Goal: Task Accomplishment & Management: Use online tool/utility

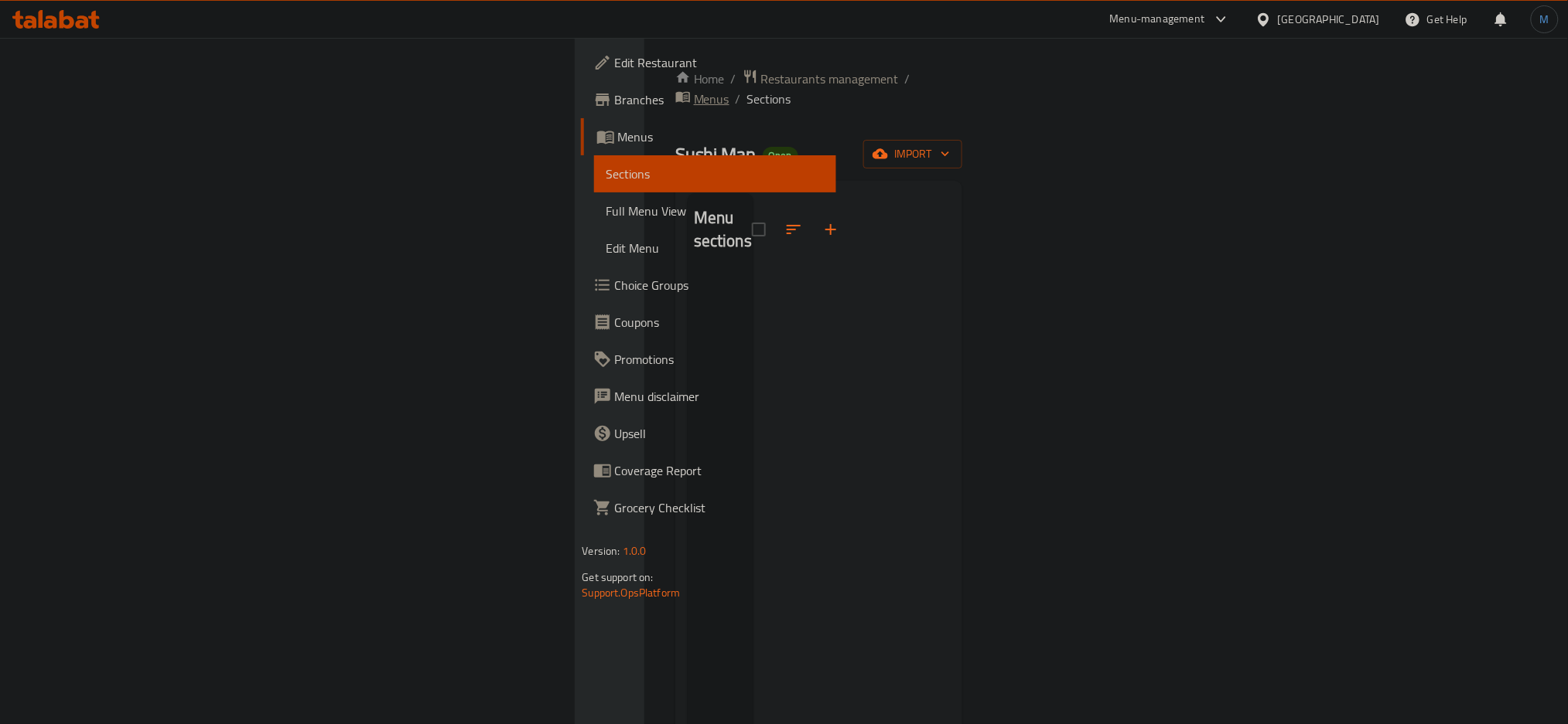
click at [693, 90] on span "Menus" at bounding box center [711, 99] width 35 height 19
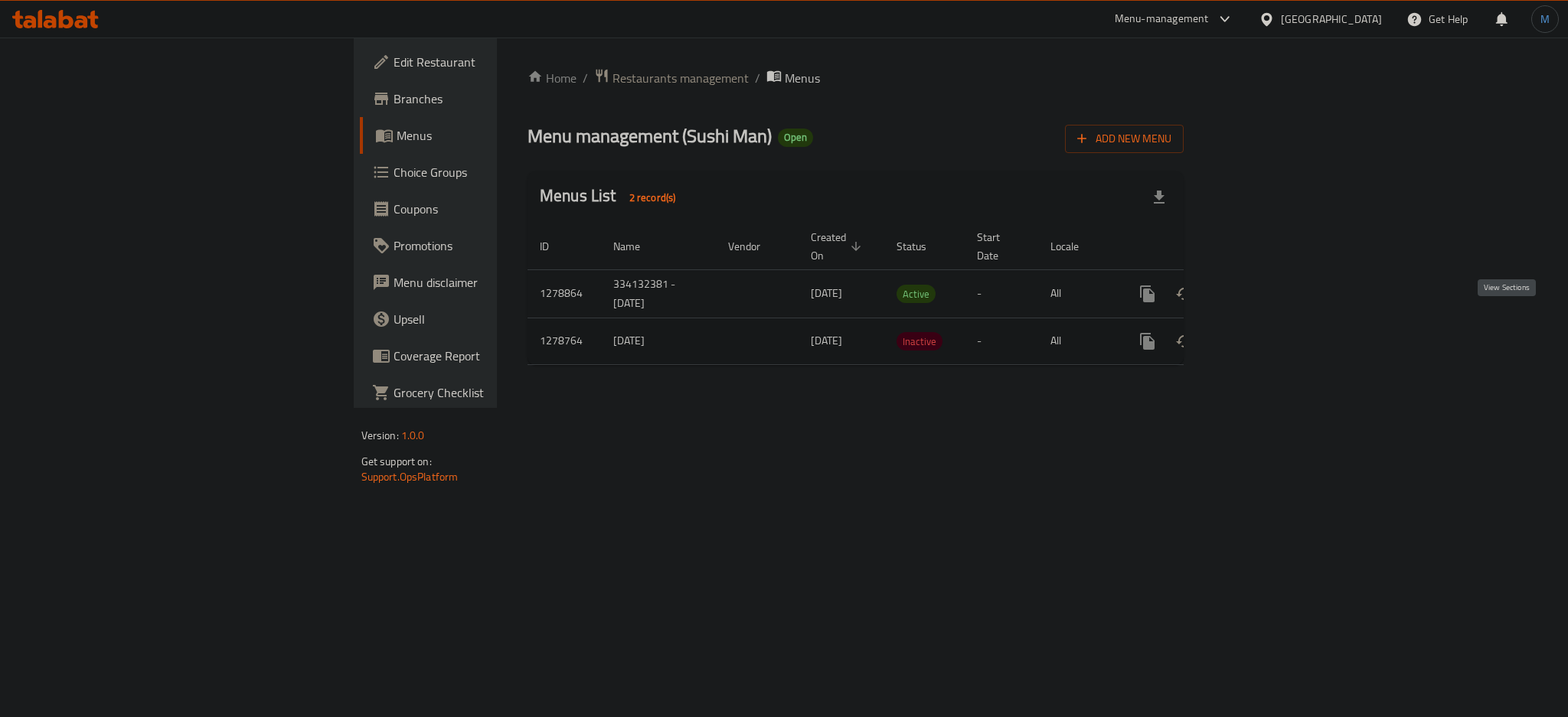
click at [1267, 332] on icon "enhanced table" at bounding box center [1258, 341] width 19 height 19
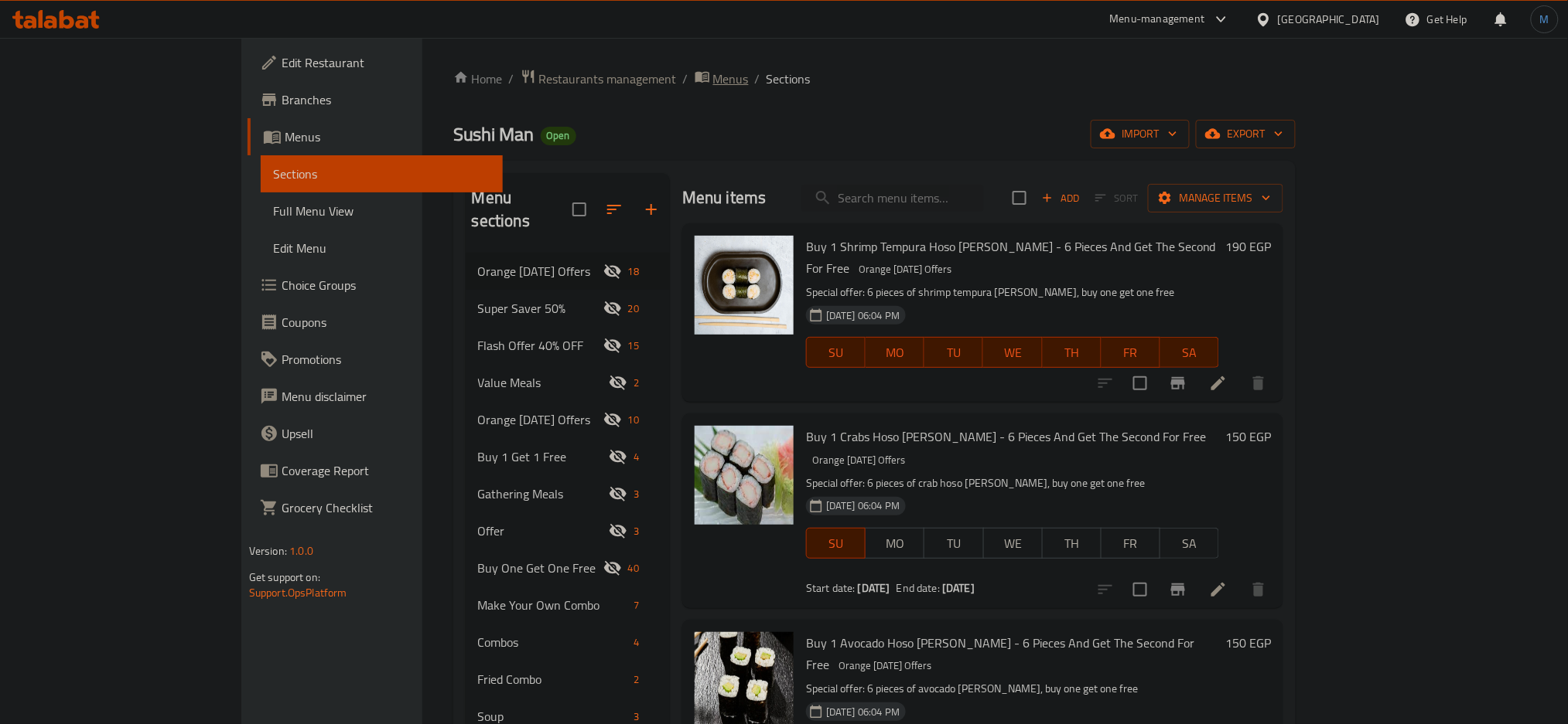
click at [713, 76] on span "Menus" at bounding box center [731, 79] width 35 height 19
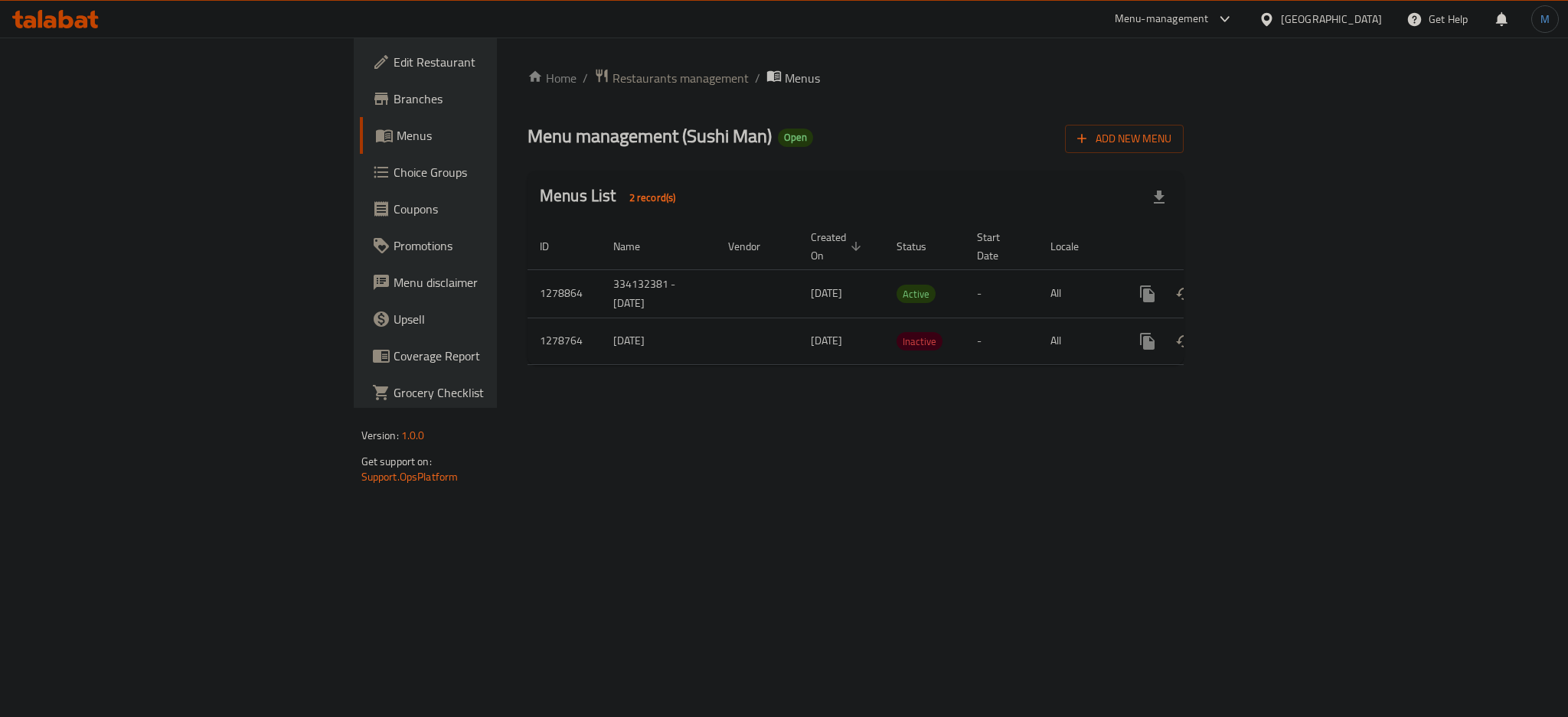
click at [601, 270] on td "334132381 - [DATE]" at bounding box center [658, 294] width 115 height 48
copy td "334132381"
click at [1267, 332] on icon "enhanced table" at bounding box center [1258, 341] width 19 height 19
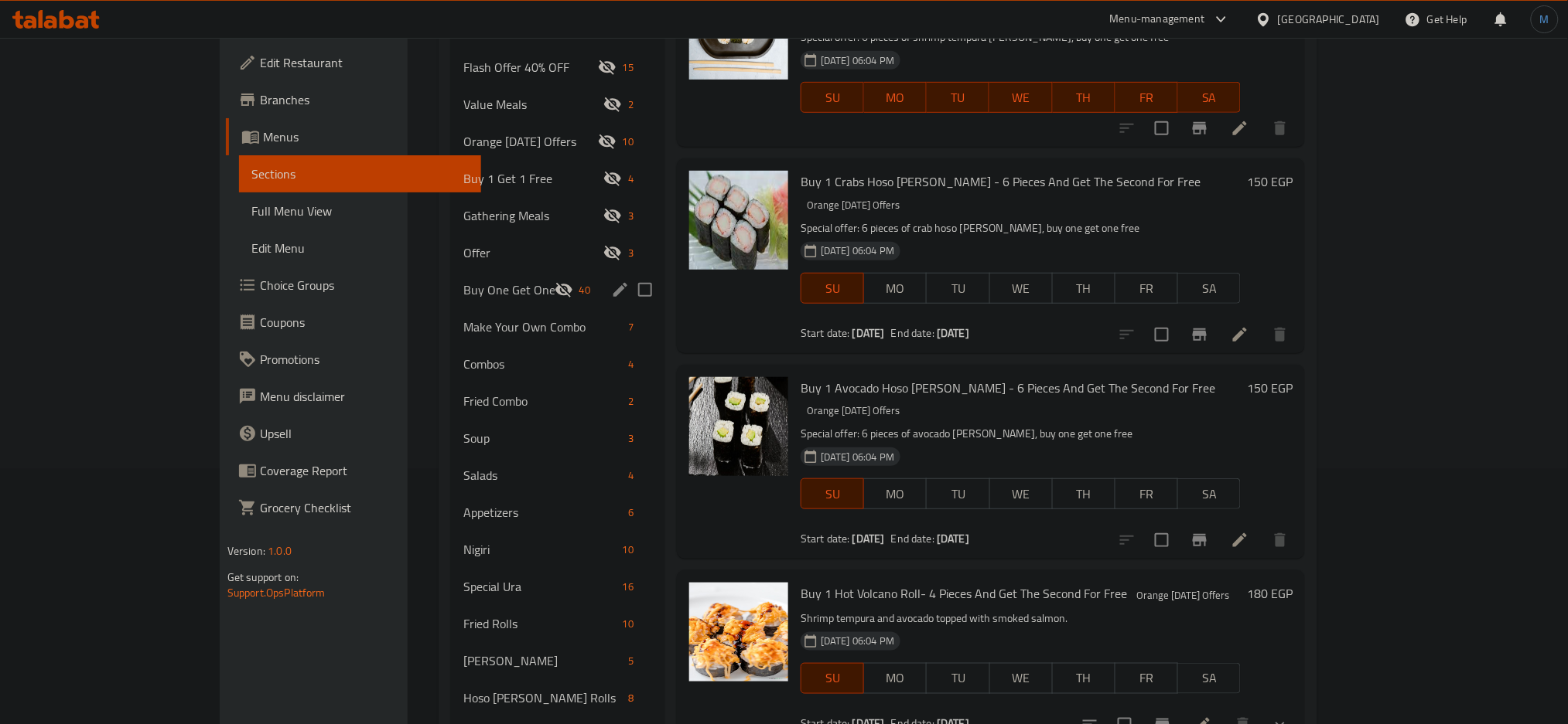
scroll to position [258, 0]
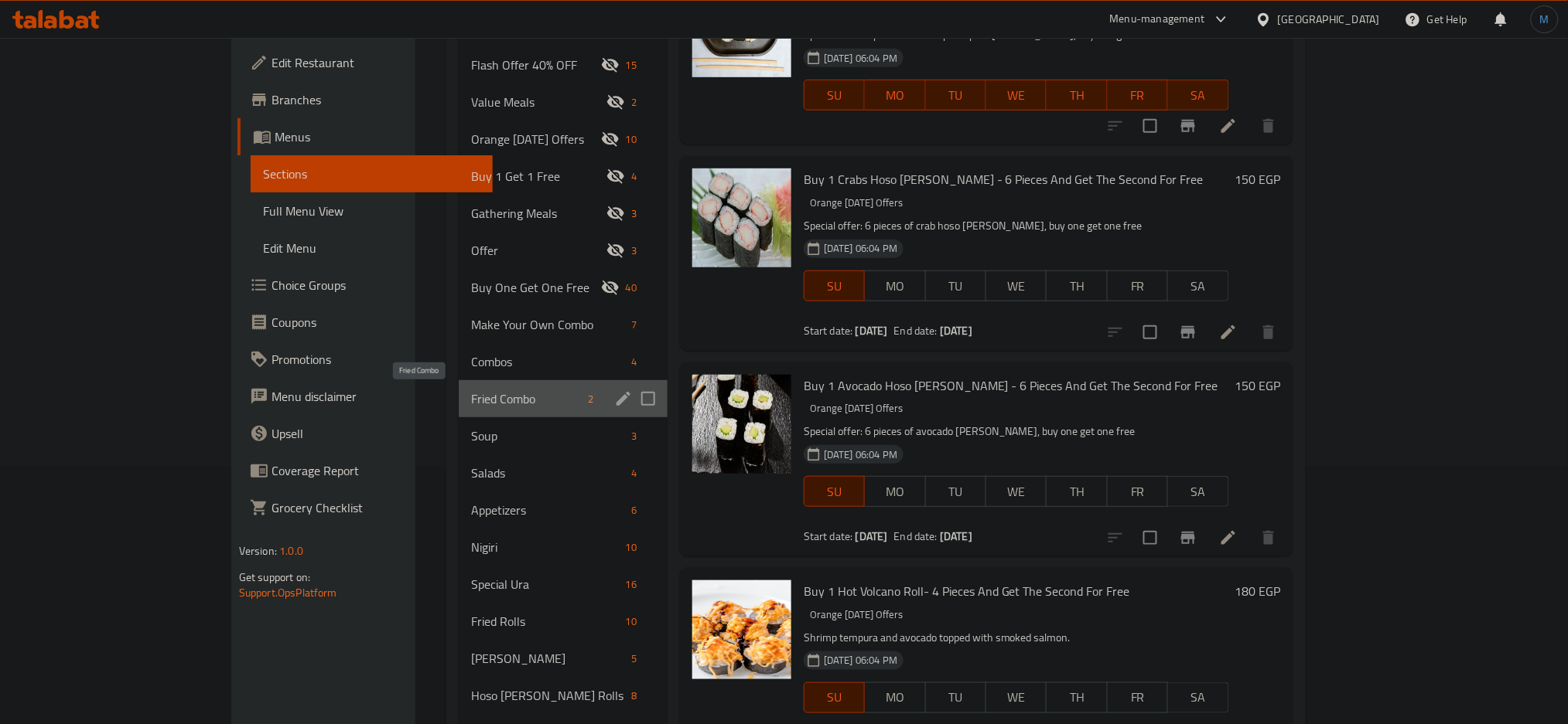
click at [471, 404] on span "Fried Combo" at bounding box center [525, 399] width 110 height 19
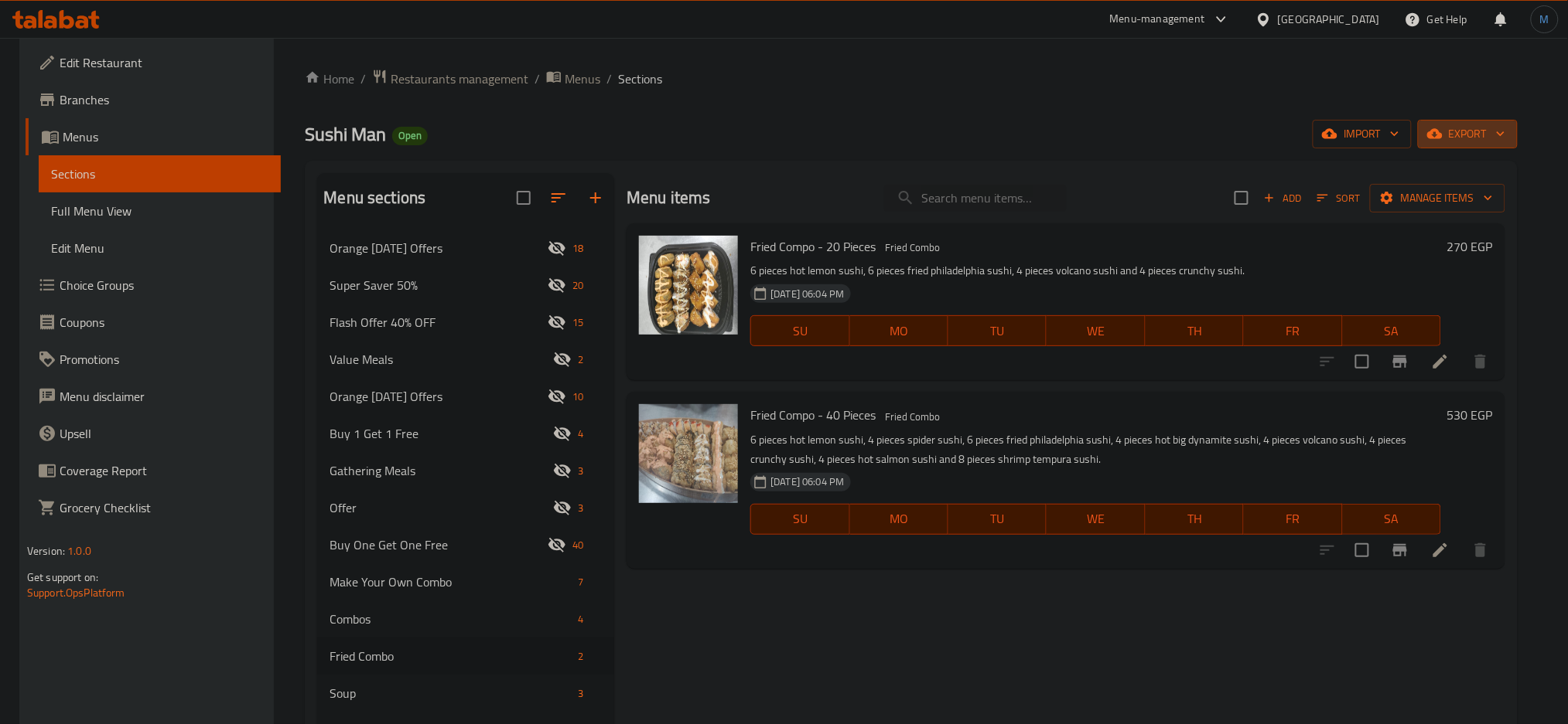
click at [1505, 142] on span "export" at bounding box center [1467, 134] width 75 height 19
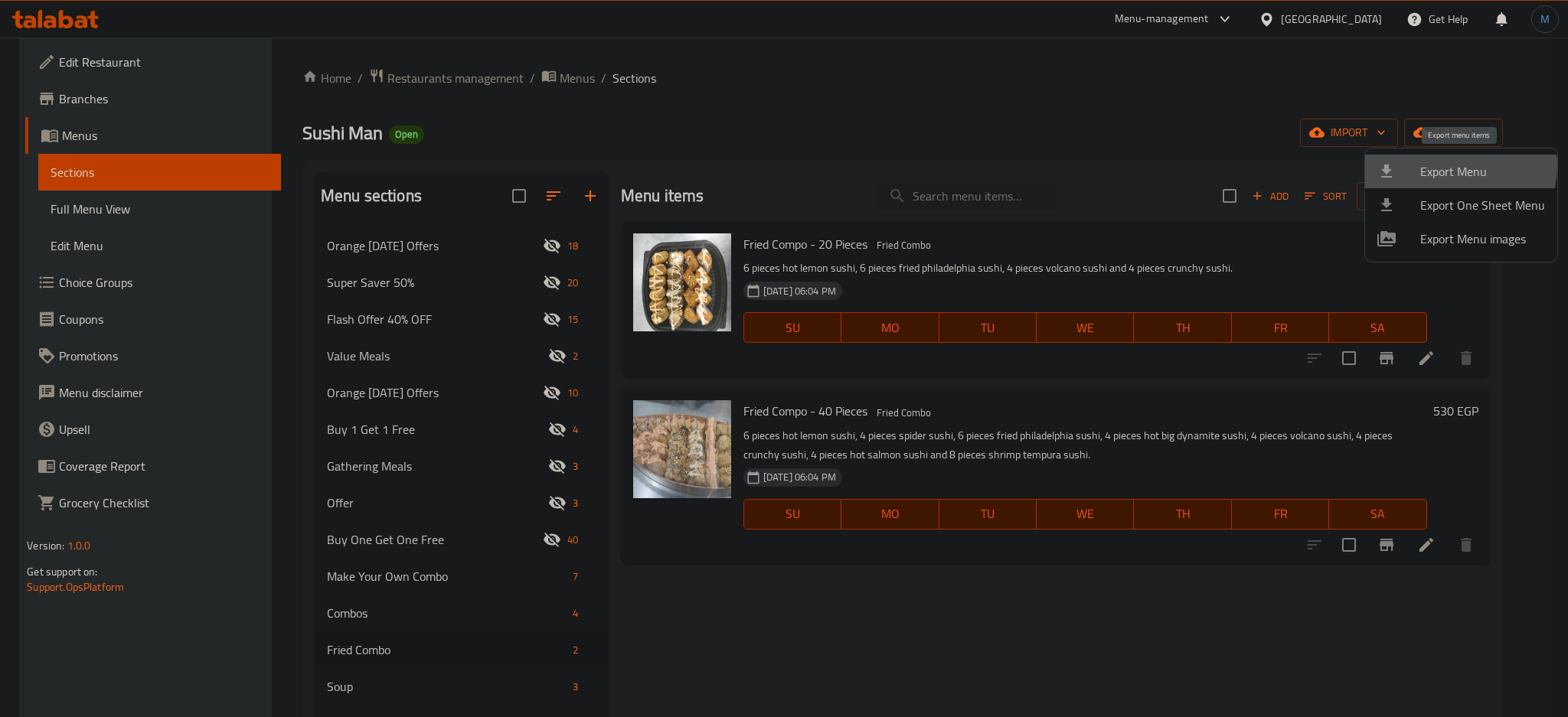
click at [1449, 166] on span "Export Menu" at bounding box center [1483, 172] width 125 height 19
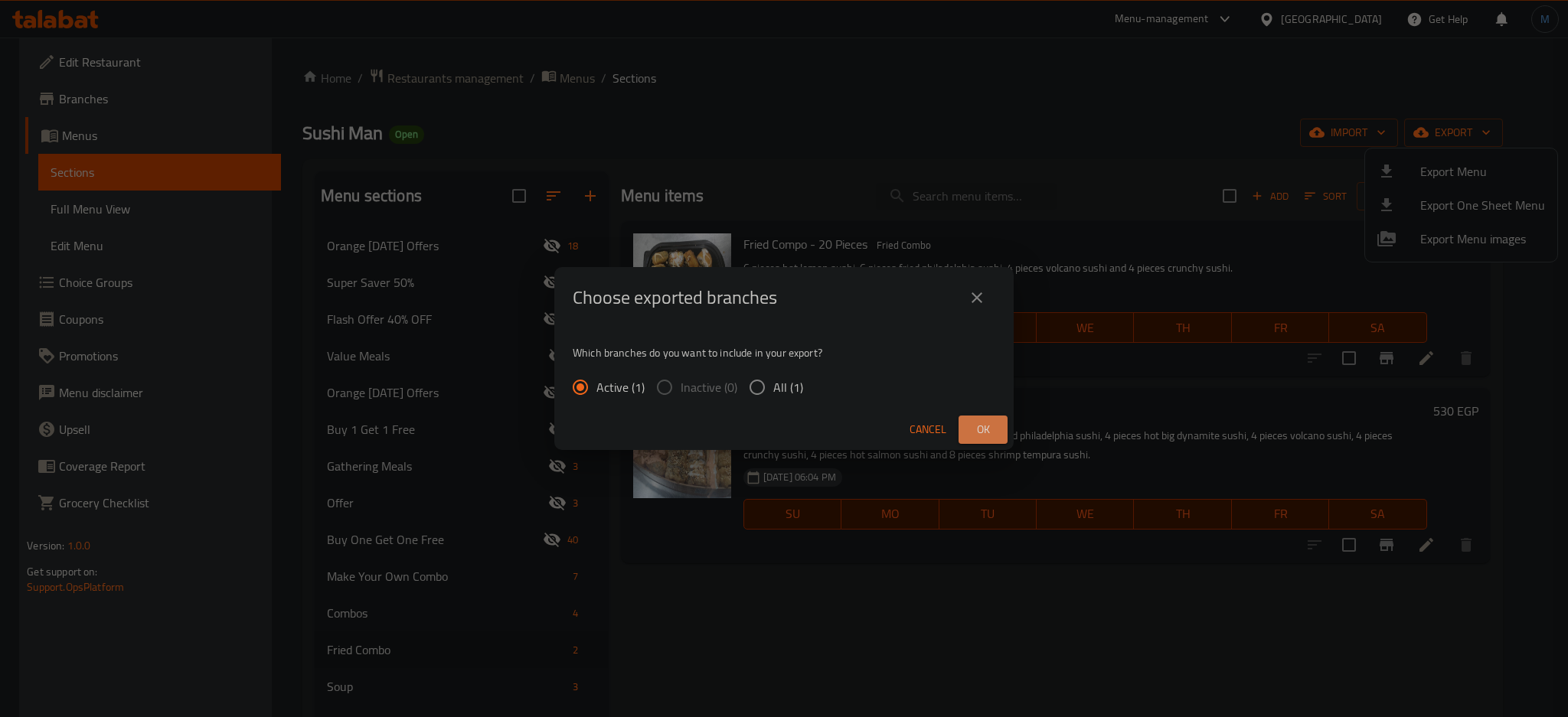
click at [994, 439] on span "Ok" at bounding box center [982, 429] width 25 height 19
